Goal: Share content: Distribute website content to other platforms or users

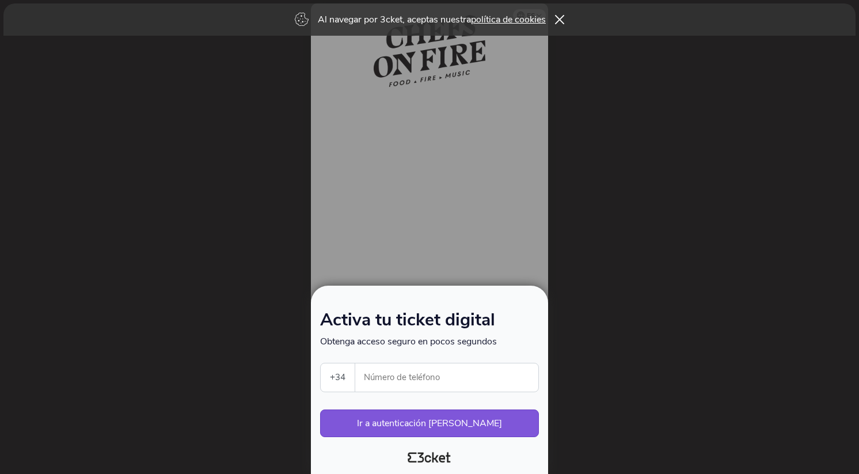
click at [373, 378] on input "Número de teléfono" at bounding box center [451, 377] width 174 height 28
click at [341, 379] on select "[GEOGRAPHIC_DATA] (+351) [GEOGRAPHIC_DATA] (+34) [GEOGRAPHIC_DATA] (+32) [GEOGR…" at bounding box center [338, 377] width 34 height 28
select select "32"
click at [321, 363] on select "[GEOGRAPHIC_DATA] (+351) [GEOGRAPHIC_DATA] (+34) [GEOGRAPHIC_DATA] (+32) [GEOGR…" at bounding box center [338, 377] width 34 height 28
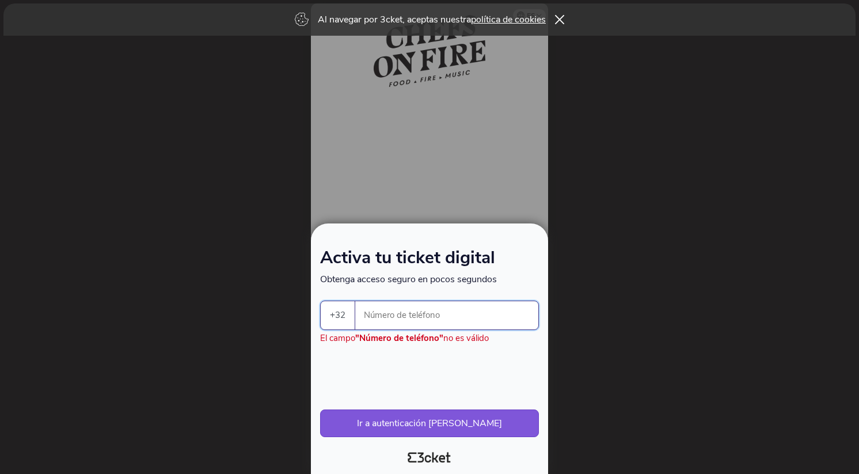
click at [412, 313] on input "Número de teléfono" at bounding box center [451, 315] width 174 height 28
type input "493080860"
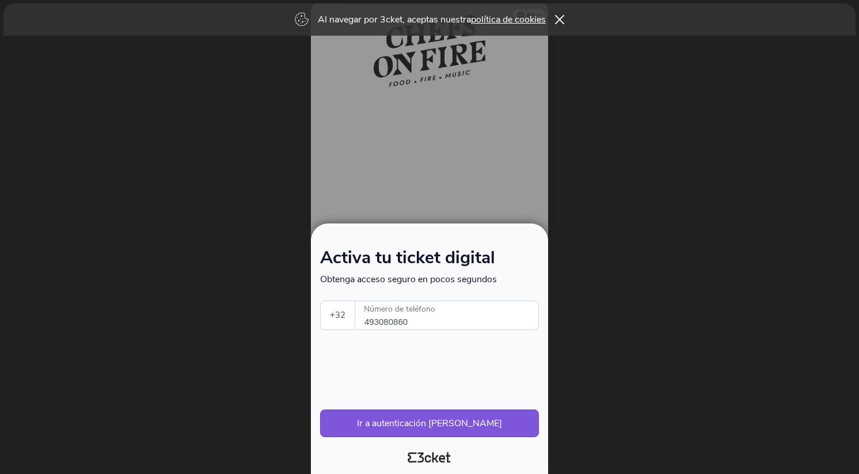
click at [339, 342] on div "Activa tu ticket digital Obtenga acceso seguro en pocos segundos +32 Portugal (…" at bounding box center [429, 343] width 219 height 187
click at [431, 425] on button "Ir a autenticación segura" at bounding box center [429, 423] width 219 height 28
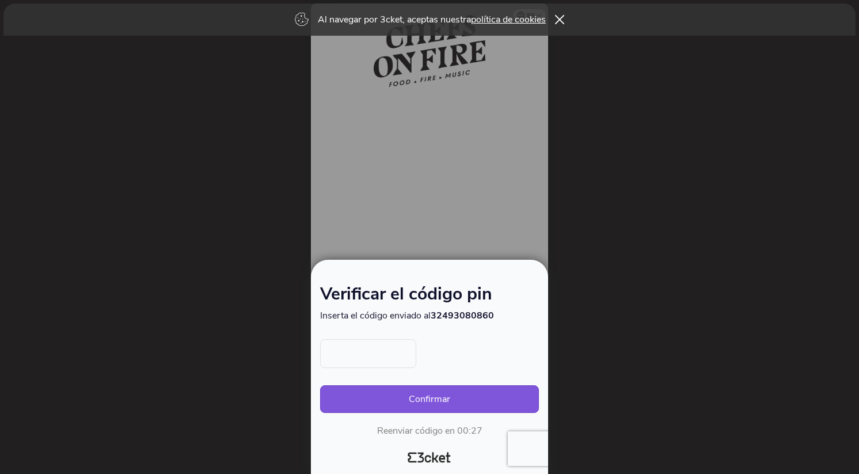
click at [371, 360] on input "text" at bounding box center [368, 353] width 96 height 29
type input "6634"
click at [447, 400] on button "Confirmar" at bounding box center [429, 399] width 219 height 28
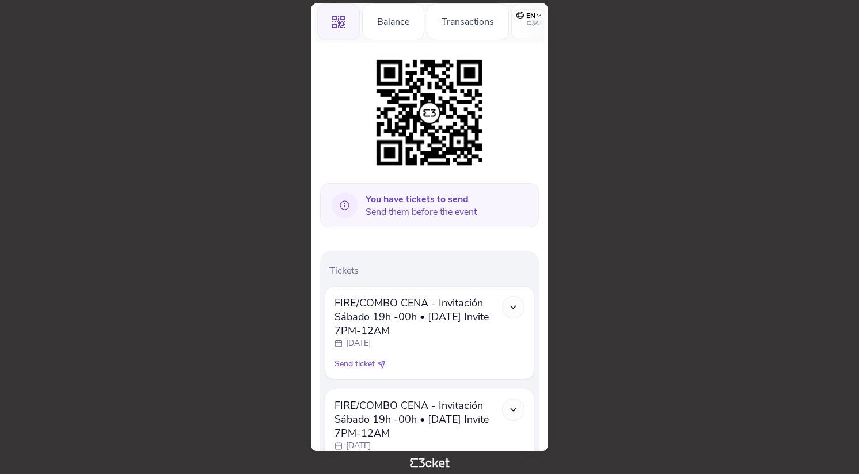
scroll to position [132, 0]
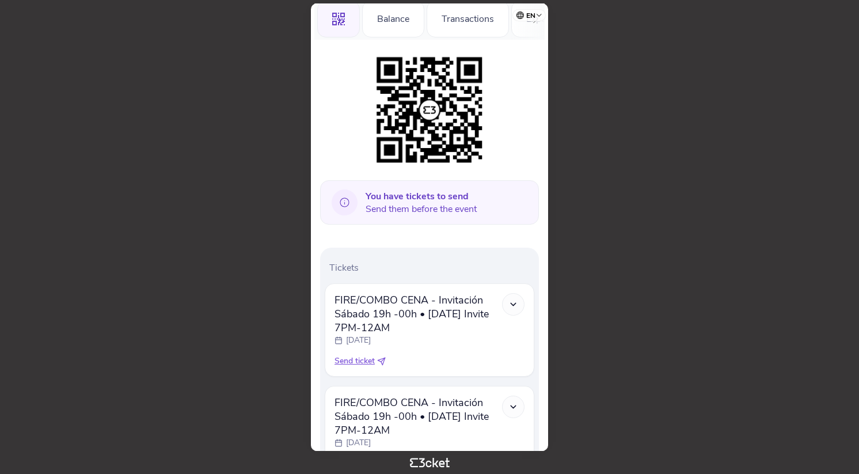
click at [345, 202] on icon at bounding box center [345, 203] width 32 height 32
click at [417, 192] on b "You have tickets to send" at bounding box center [417, 196] width 103 height 13
click at [414, 208] on span "You have tickets to send Send them before the event" at bounding box center [421, 202] width 111 height 25
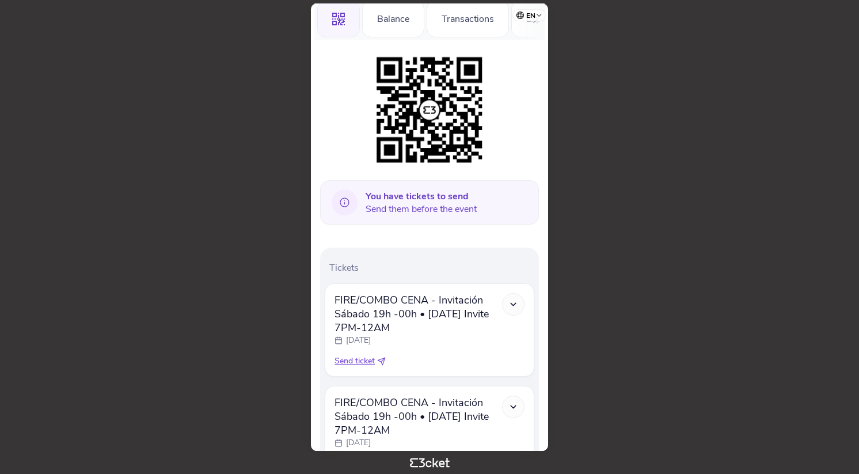
click at [414, 208] on span "You have tickets to send Send them before the event" at bounding box center [421, 202] width 111 height 25
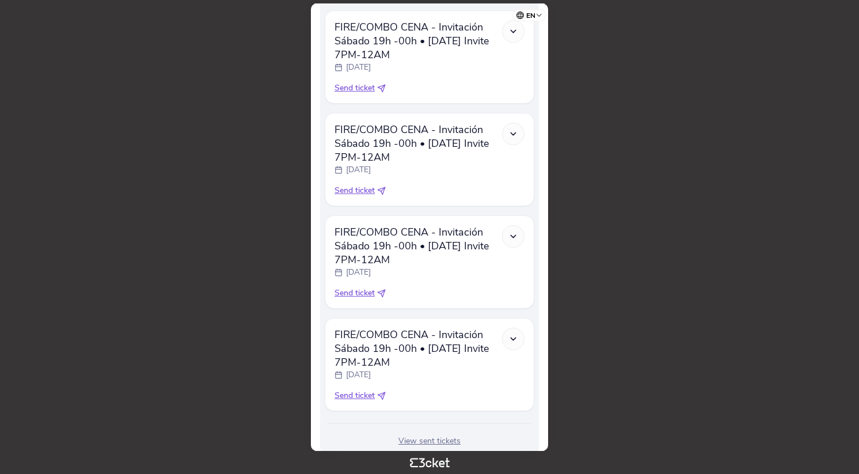
scroll to position [406, 0]
click at [360, 191] on span "Send ticket" at bounding box center [355, 190] width 40 height 12
select select "34"
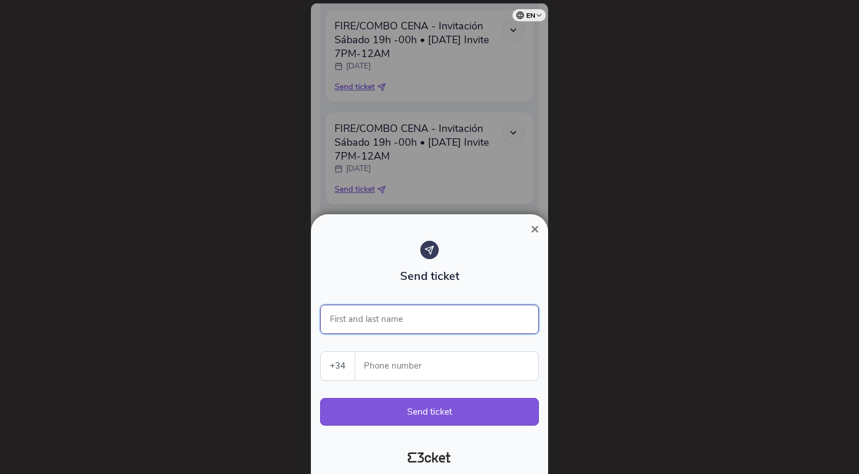
click at [401, 322] on input "First and last name" at bounding box center [429, 319] width 219 height 29
type input "Dries Bulckie"
click at [335, 371] on select "[GEOGRAPHIC_DATA] (+351) [GEOGRAPHIC_DATA] (+34) [GEOGRAPHIC_DATA] (+32) [GEOGR…" at bounding box center [338, 366] width 34 height 28
select select "32"
click at [321, 352] on select "[GEOGRAPHIC_DATA] (+351) [GEOGRAPHIC_DATA] (+34) [GEOGRAPHIC_DATA] (+32) [GEOGR…" at bounding box center [338, 366] width 34 height 28
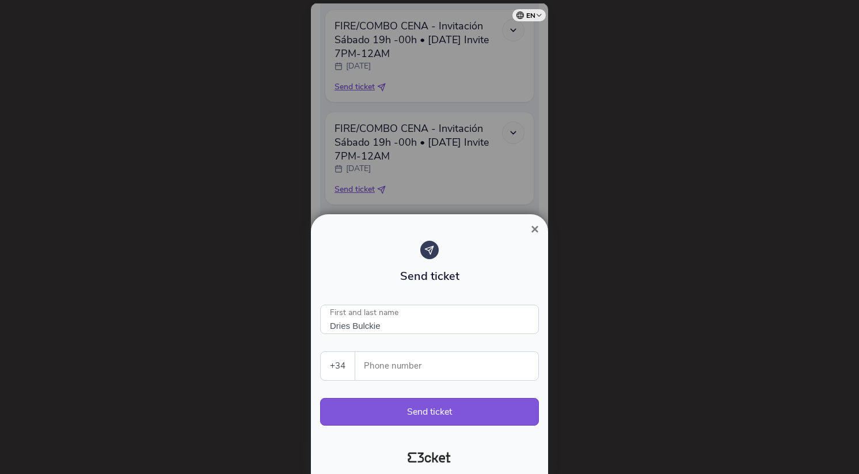
type input "Dries Bulckie"
click at [416, 365] on input "Phone number" at bounding box center [451, 366] width 174 height 28
type input "492530518"
click at [424, 417] on button "Send ticket" at bounding box center [429, 412] width 219 height 28
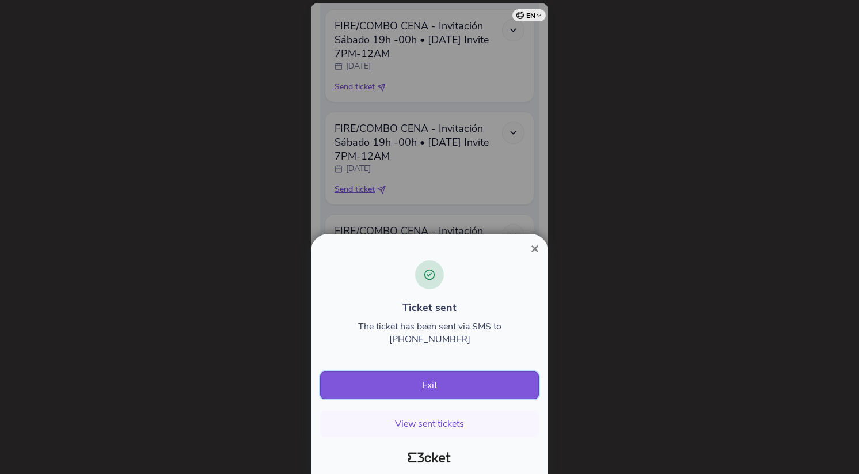
click at [429, 395] on button "Exit" at bounding box center [429, 385] width 219 height 28
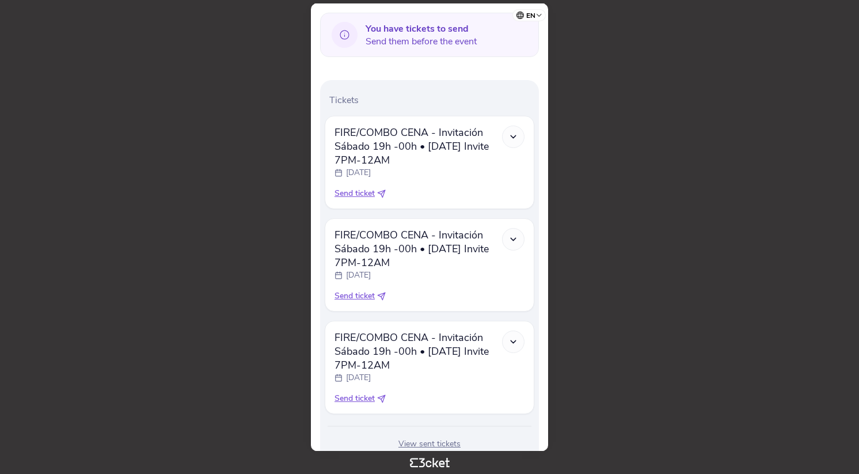
scroll to position [341, 0]
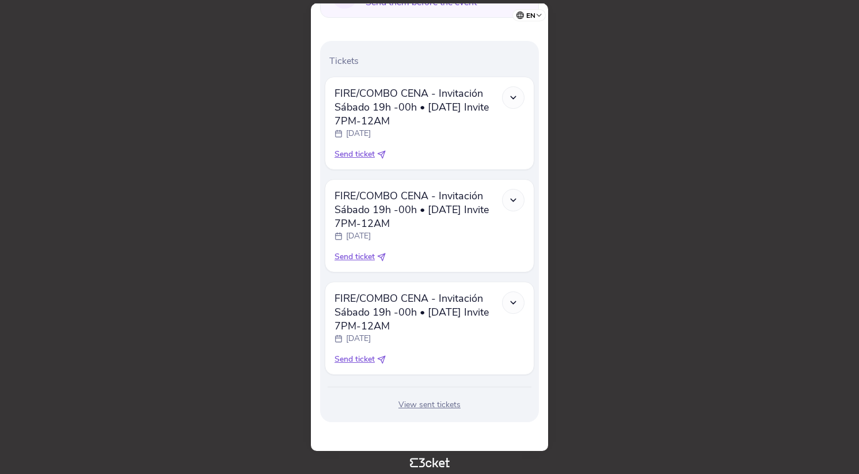
click at [356, 257] on span "Send ticket" at bounding box center [355, 257] width 40 height 12
select select "34"
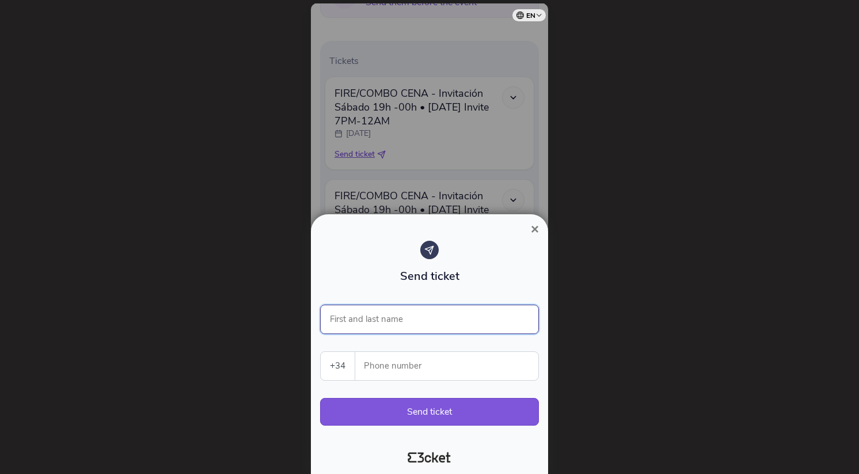
click at [392, 320] on input "First and last name" at bounding box center [429, 319] width 219 height 29
type input "Sam Huysje"
click at [429, 372] on input "Phone number" at bounding box center [451, 366] width 174 height 28
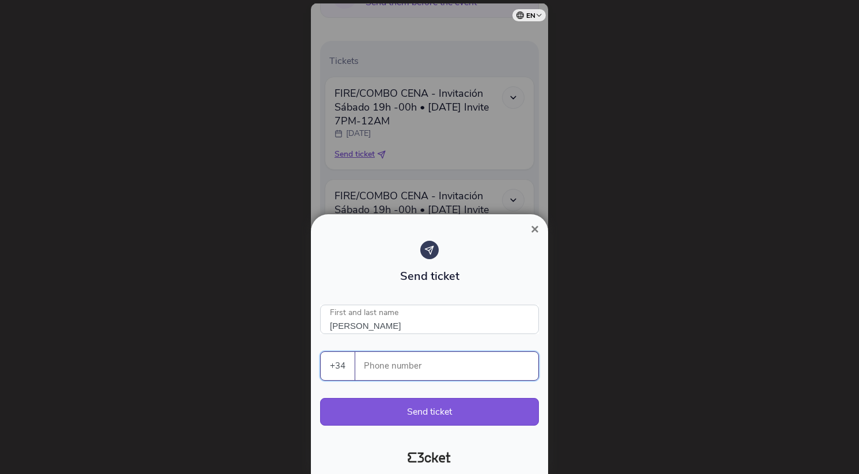
click at [339, 366] on select "Portugal (+351) Spain (+34) Belgium (+32) France (+33) United Kingdom (+44) Ger…" at bounding box center [338, 366] width 34 height 28
select select "32"
click at [321, 352] on select "[GEOGRAPHIC_DATA] (+351) [GEOGRAPHIC_DATA] (+34) [GEOGRAPHIC_DATA] (+32) [GEOGR…" at bounding box center [338, 366] width 34 height 28
click at [397, 362] on input "Phone number" at bounding box center [451, 366] width 174 height 28
click at [379, 370] on input "495309082" at bounding box center [451, 366] width 174 height 28
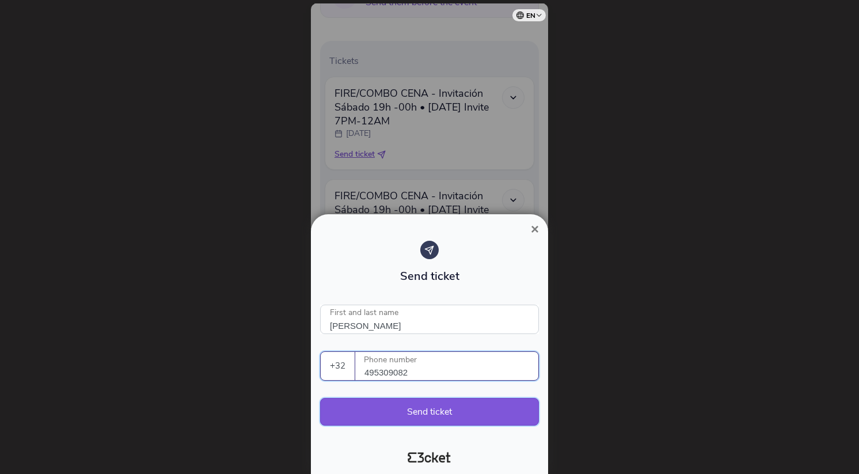
type input "495309082"
click at [432, 409] on button "Send ticket" at bounding box center [429, 412] width 219 height 28
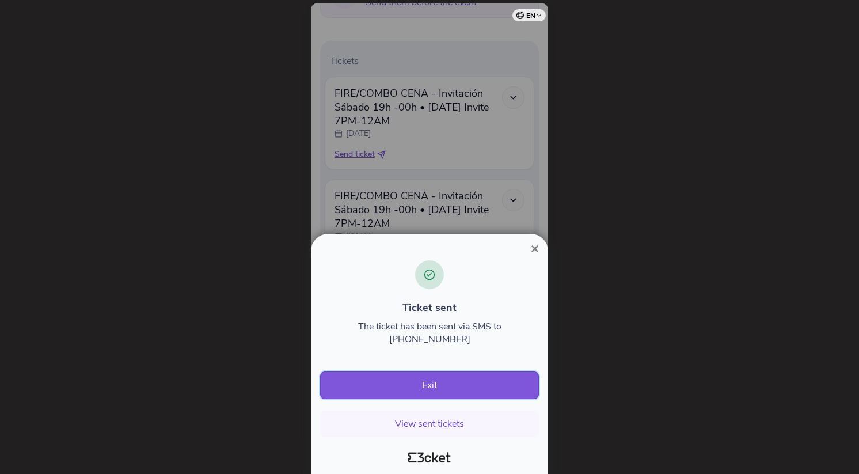
click at [423, 381] on button "Exit" at bounding box center [429, 385] width 219 height 28
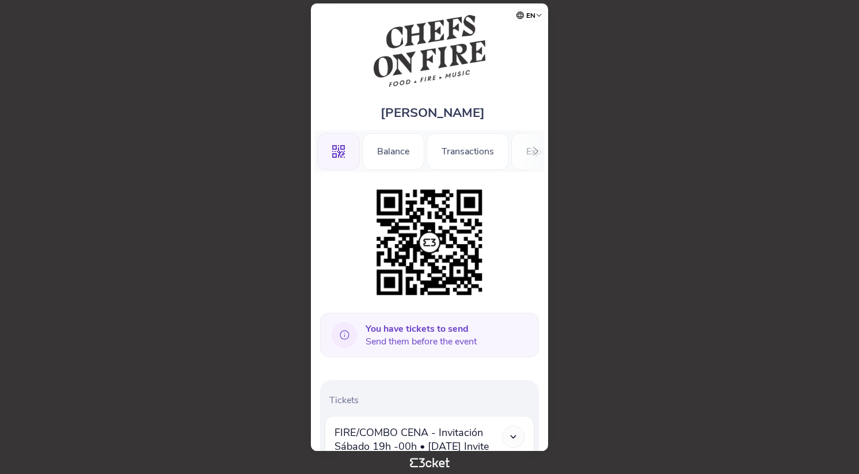
scroll to position [238, 0]
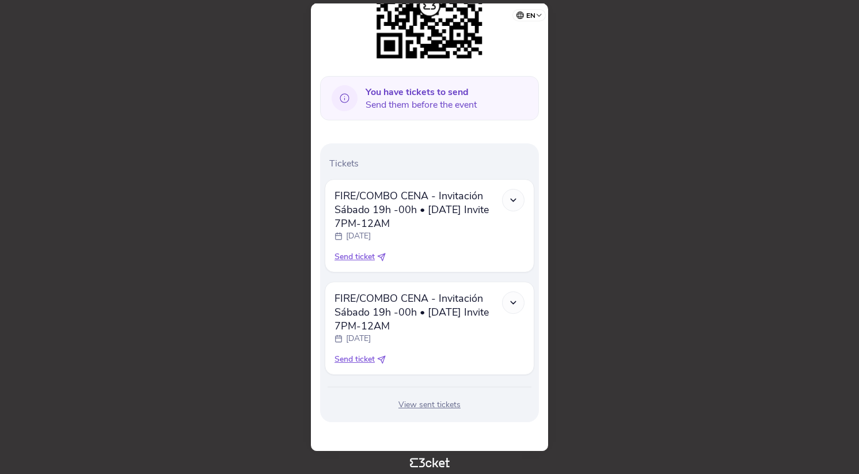
click at [356, 361] on span "Send ticket" at bounding box center [355, 360] width 40 height 12
select select "34"
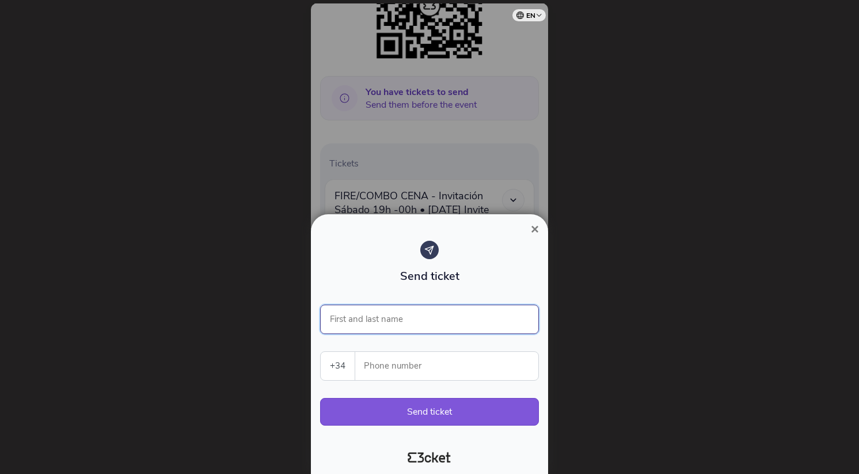
click at [388, 321] on input "First and last name" at bounding box center [429, 319] width 219 height 29
type input "[PERSON_NAME]"
click at [416, 366] on input "Phone number" at bounding box center [451, 366] width 174 height 28
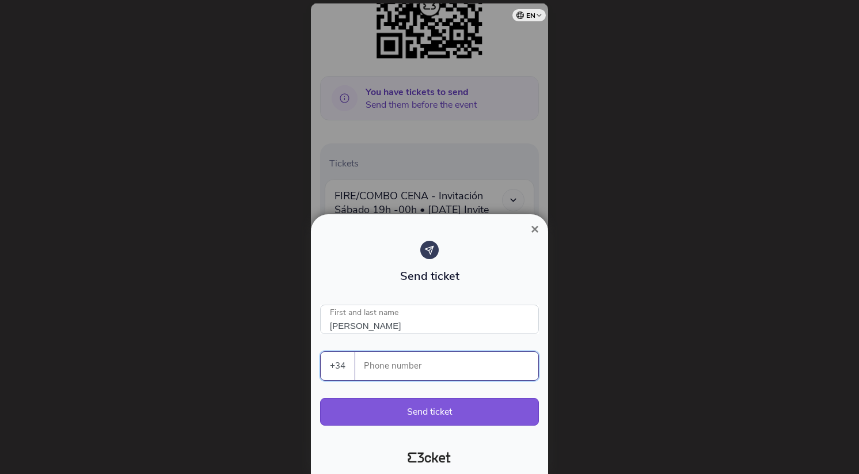
click at [337, 365] on select "[GEOGRAPHIC_DATA] (+351) [GEOGRAPHIC_DATA] (+34) [GEOGRAPHIC_DATA] (+32) [GEOGR…" at bounding box center [338, 366] width 34 height 28
select select "32"
click at [321, 352] on select "[GEOGRAPHIC_DATA] (+351) [GEOGRAPHIC_DATA] (+34) [GEOGRAPHIC_DATA] (+32) [GEOGR…" at bounding box center [338, 366] width 34 height 28
type input "Jan Laevie"
click at [395, 362] on input "Phone number" at bounding box center [451, 366] width 174 height 28
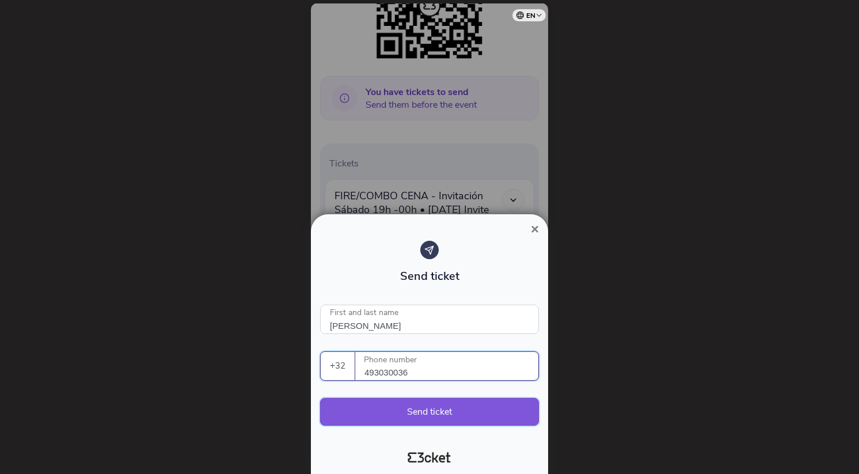
type input "493030036"
click at [423, 413] on button "Send ticket" at bounding box center [429, 412] width 219 height 28
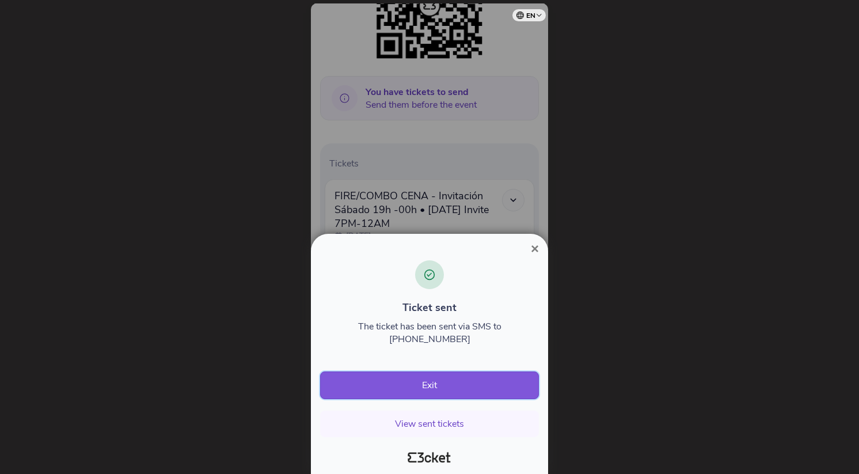
click at [429, 386] on button "Exit" at bounding box center [429, 385] width 219 height 28
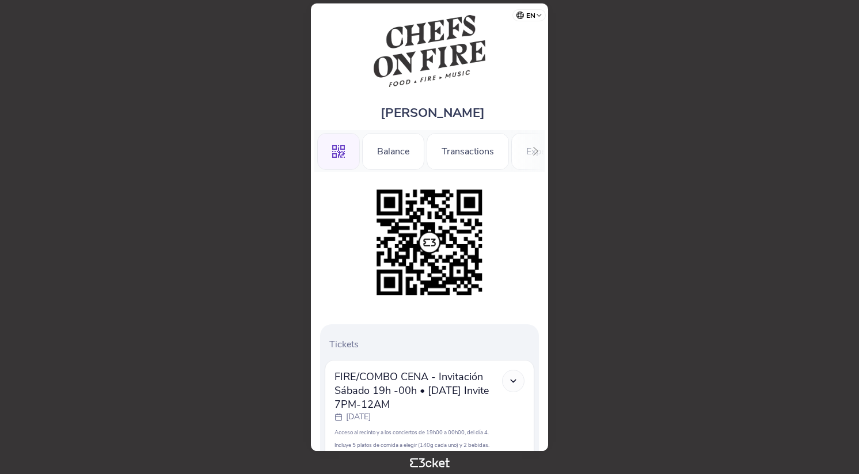
scroll to position [157, 0]
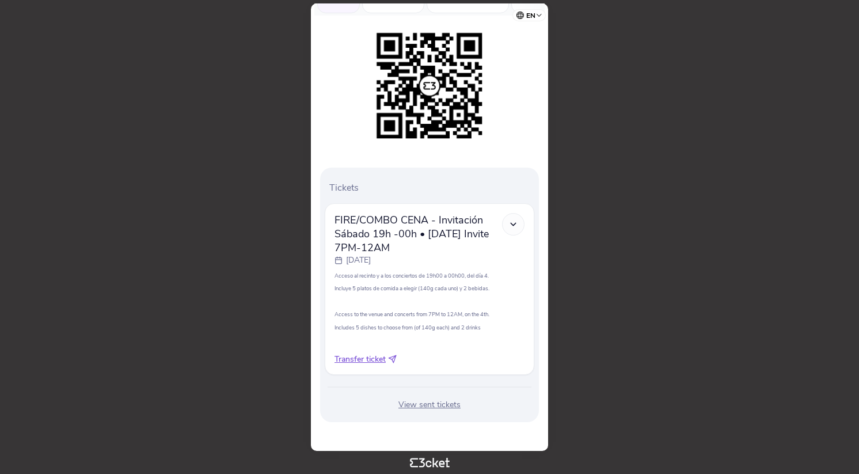
click at [393, 358] on icon at bounding box center [392, 359] width 9 height 9
select select "34"
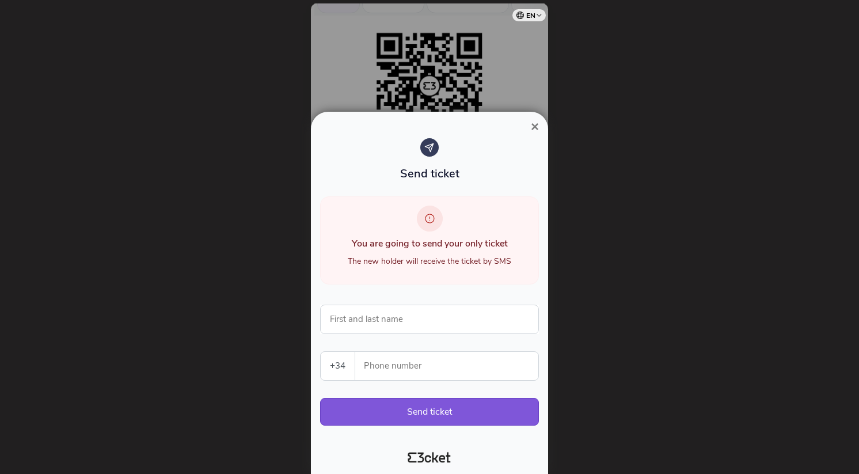
click at [534, 128] on span "×" at bounding box center [535, 127] width 8 height 16
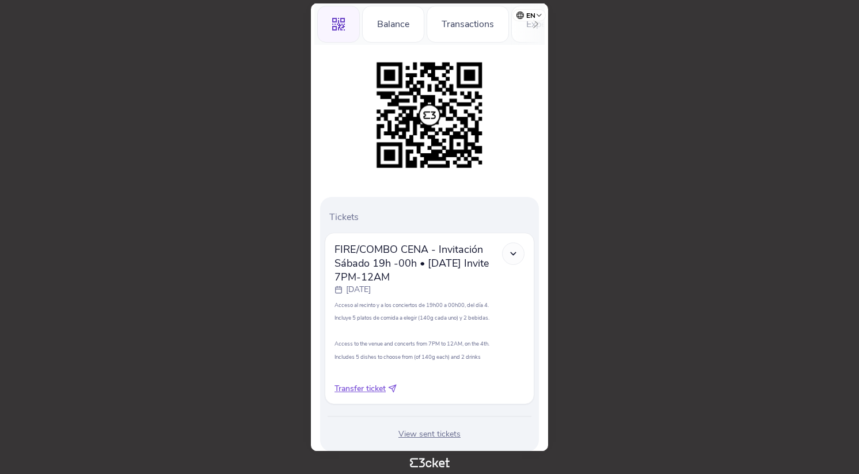
scroll to position [143, 0]
